Goal: Find specific page/section: Find specific page/section

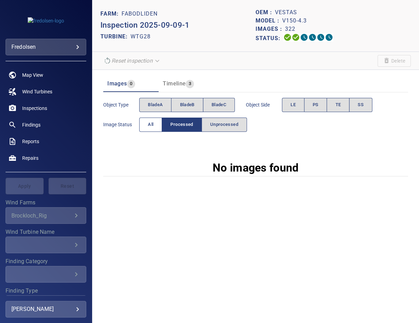
click at [150, 127] on span "All" at bounding box center [151, 125] width 6 height 8
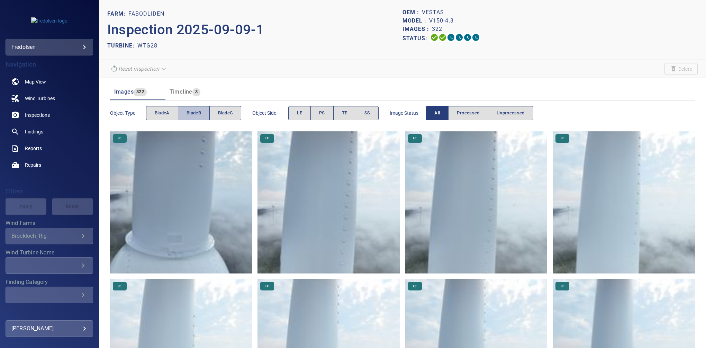
click at [198, 108] on button "bladeB" at bounding box center [194, 113] width 32 height 14
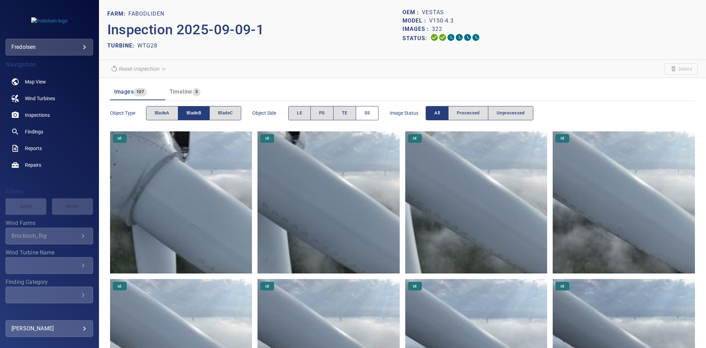
click at [366, 113] on span "SS" at bounding box center [367, 113] width 6 height 8
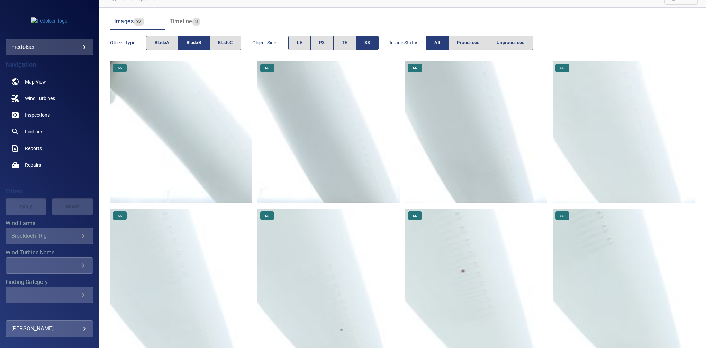
scroll to position [57, 0]
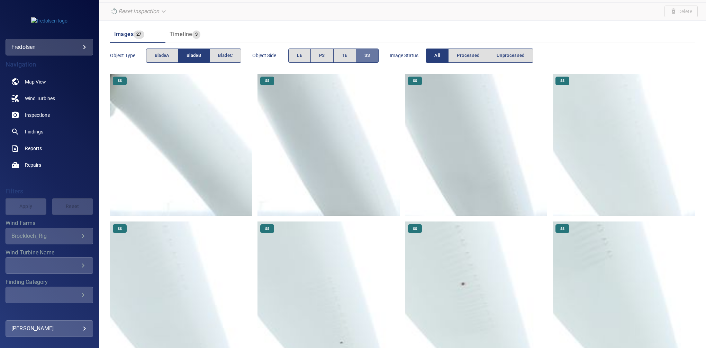
click at [372, 54] on button "SS" at bounding box center [367, 55] width 23 height 14
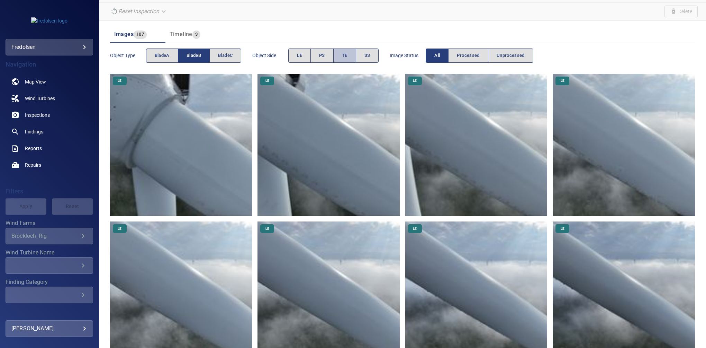
click at [346, 60] on button "TE" at bounding box center [344, 55] width 23 height 14
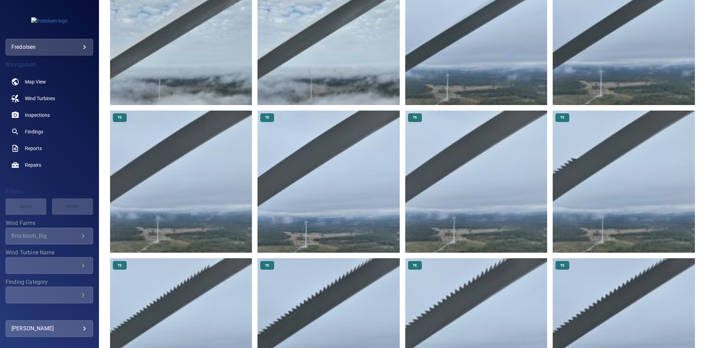
scroll to position [408, 0]
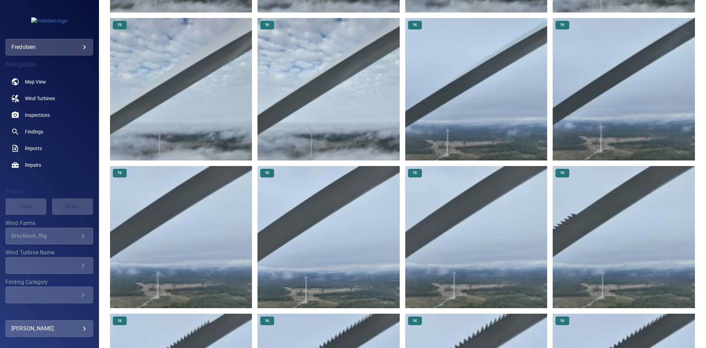
click at [351, 216] on img at bounding box center [329, 237] width 142 height 142
click at [418, 217] on img at bounding box center [476, 237] width 142 height 142
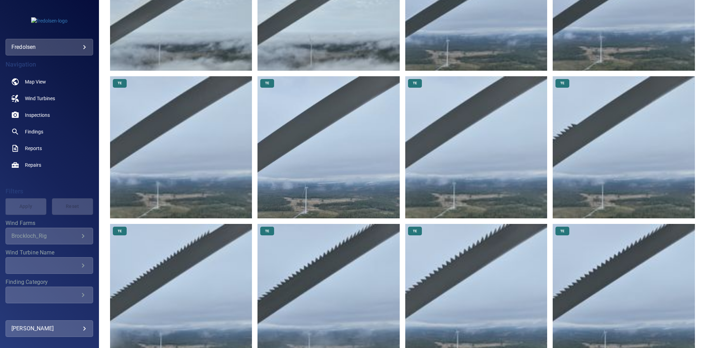
click at [418, 123] on img at bounding box center [624, 147] width 142 height 142
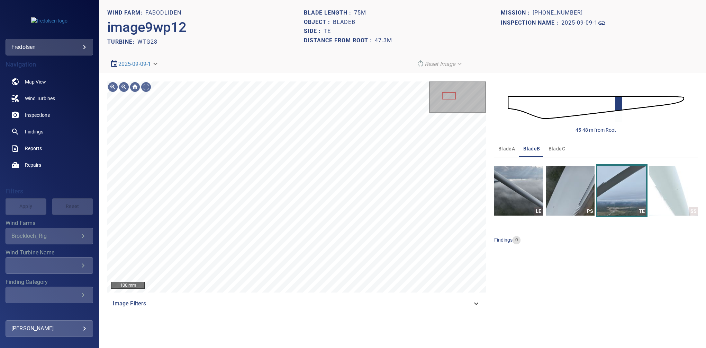
click at [418, 302] on span "Image Filters" at bounding box center [292, 303] width 359 height 8
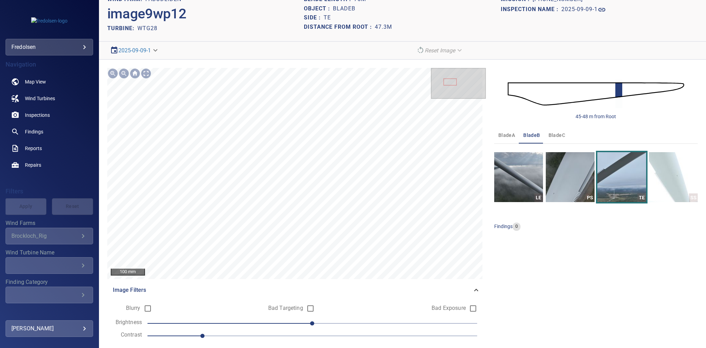
scroll to position [32, 0]
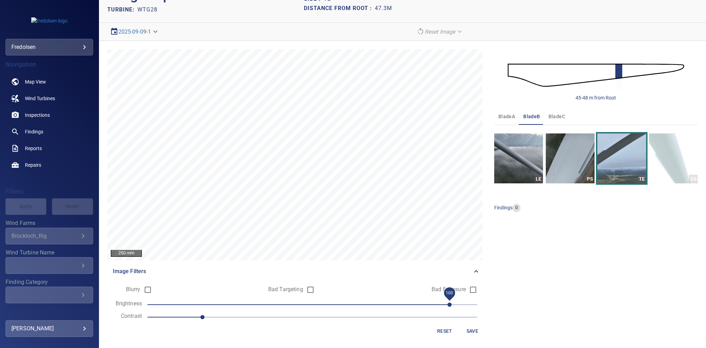
drag, startPoint x: 312, startPoint y: 298, endPoint x: 441, endPoint y: 302, distance: 128.5
click at [418, 302] on span "100" at bounding box center [450, 304] width 4 height 4
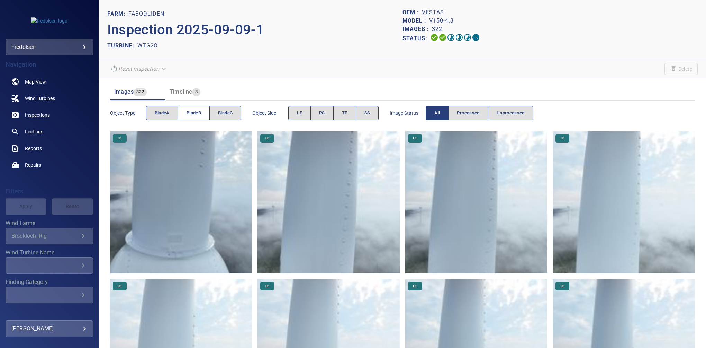
click at [196, 113] on span "bladeB" at bounding box center [194, 113] width 15 height 8
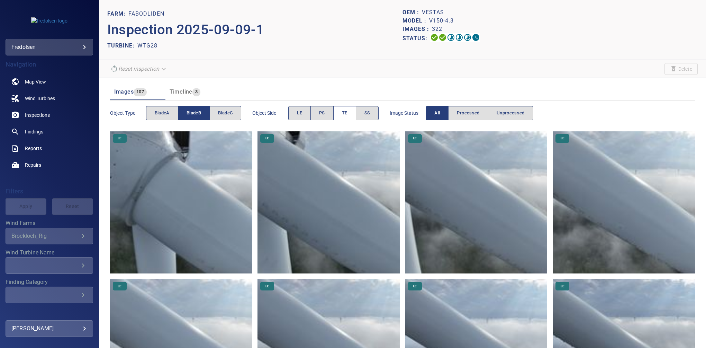
click at [337, 112] on button "TE" at bounding box center [344, 113] width 23 height 14
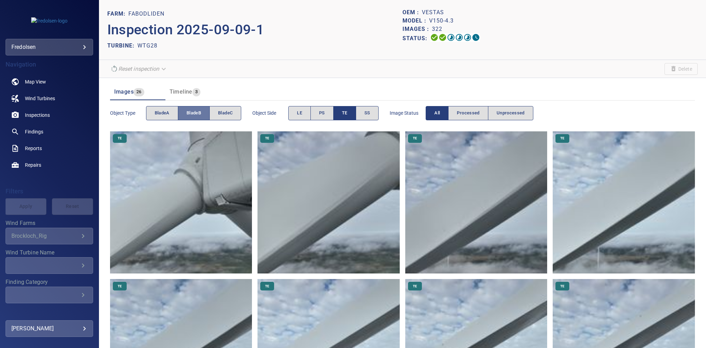
click at [201, 112] on span "bladeB" at bounding box center [194, 113] width 15 height 8
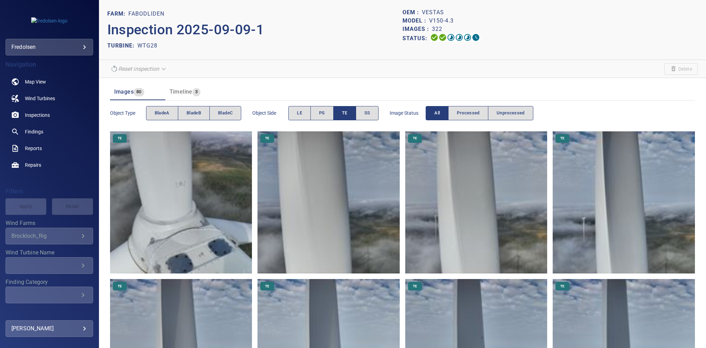
click at [224, 109] on span "bladeC" at bounding box center [225, 113] width 15 height 8
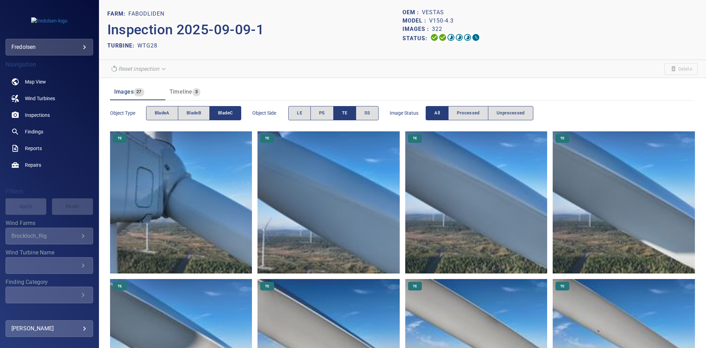
click at [346, 113] on button "TE" at bounding box center [344, 113] width 23 height 14
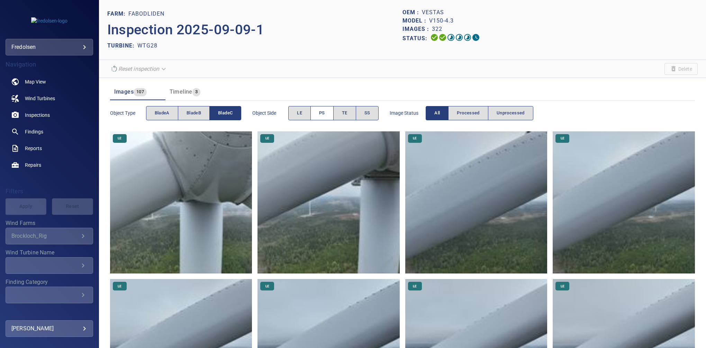
click at [323, 114] on span "PS" at bounding box center [322, 113] width 6 height 8
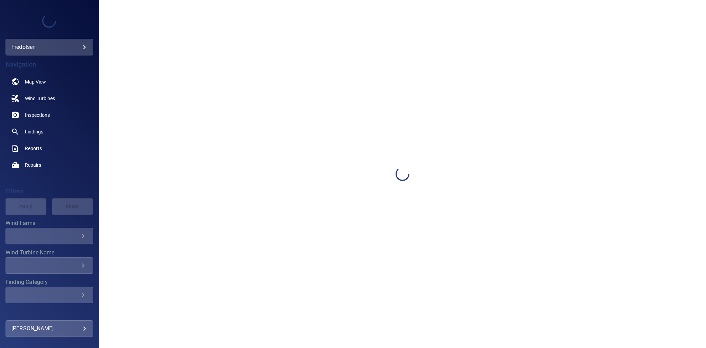
click at [490, 278] on div at bounding box center [402, 174] width 607 height 348
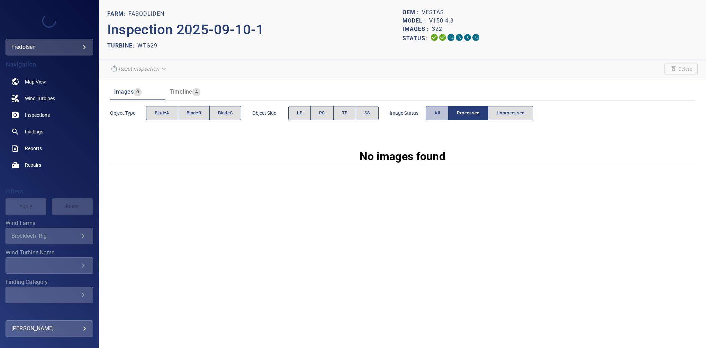
click at [438, 109] on span "All" at bounding box center [437, 113] width 6 height 8
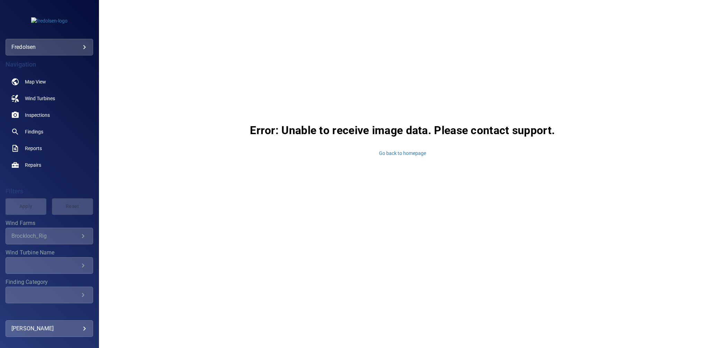
click at [394, 276] on div "Error: Unable to receive image data. Please contact support. Go back to homepage" at bounding box center [402, 139] width 607 height 278
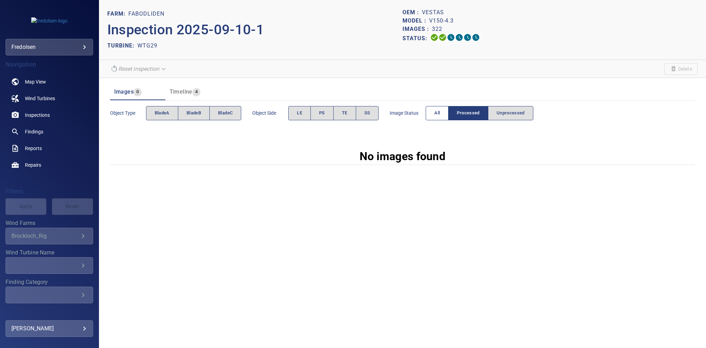
click at [435, 111] on span "All" at bounding box center [437, 113] width 6 height 8
